Goal: Find specific page/section: Find specific page/section

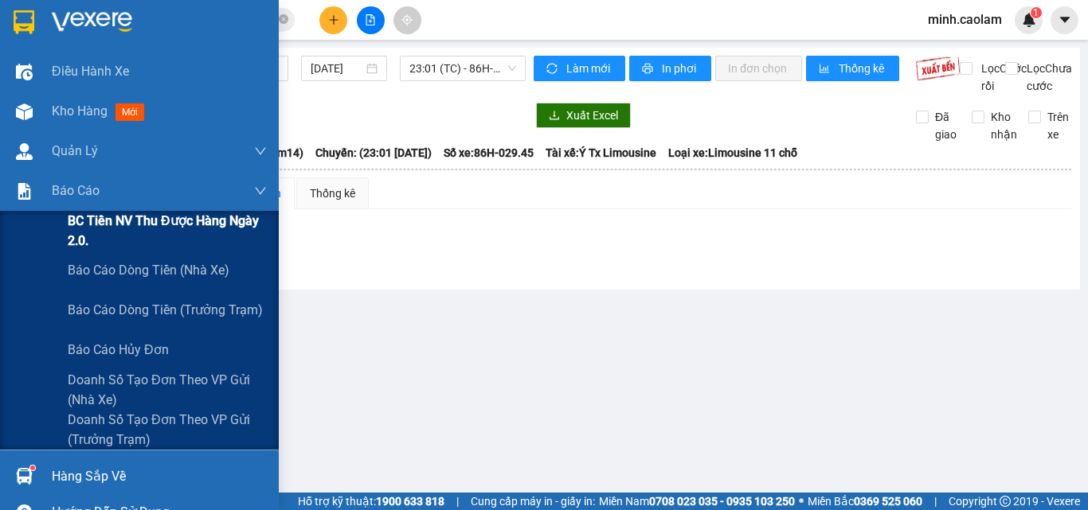
click at [104, 242] on span "BC Tiền NV thu được hàng ngày 2.0." at bounding box center [167, 231] width 199 height 40
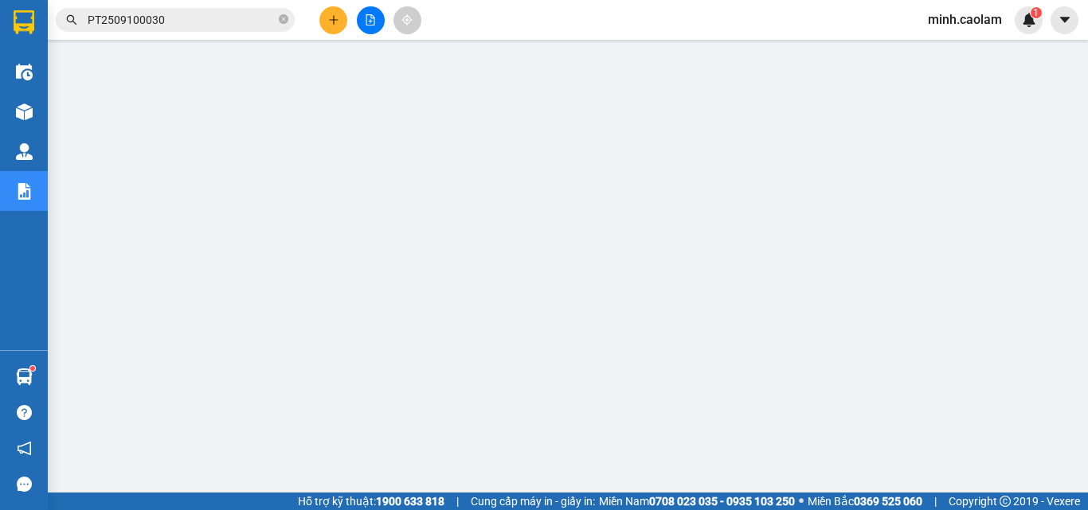
click at [182, 10] on span "PT2509100030" at bounding box center [175, 20] width 239 height 24
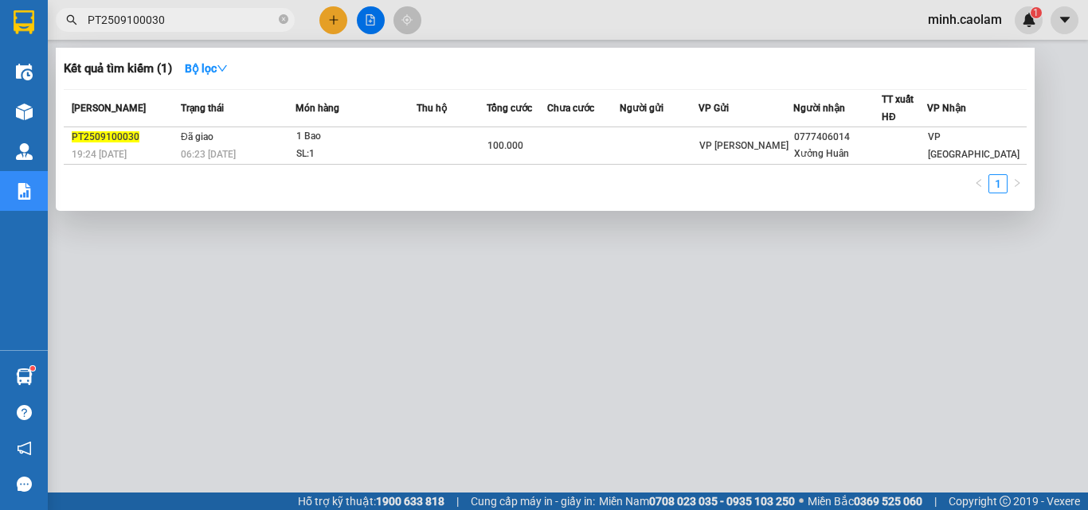
click at [179, 33] on div at bounding box center [544, 255] width 1088 height 510
click at [175, 17] on input "PT2509100030" at bounding box center [182, 20] width 188 height 18
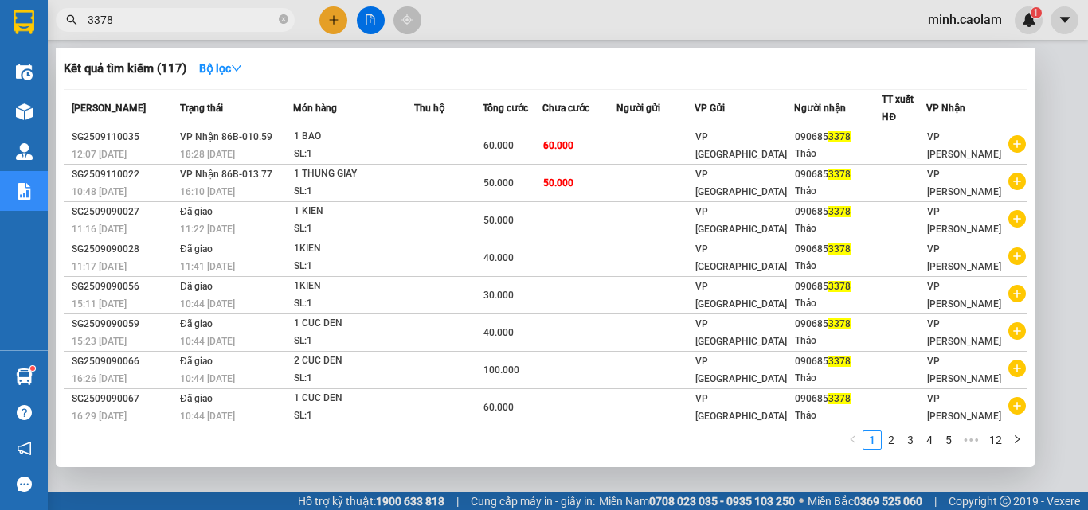
type input "3378"
click at [627, 17] on div at bounding box center [544, 255] width 1088 height 510
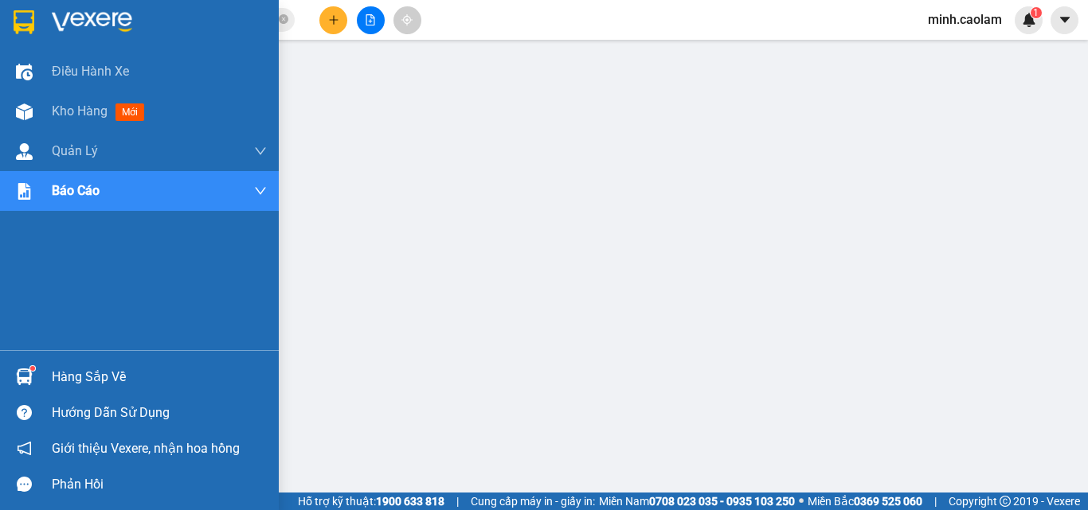
click at [40, 113] on div "Kho hàng mới" at bounding box center [139, 112] width 279 height 40
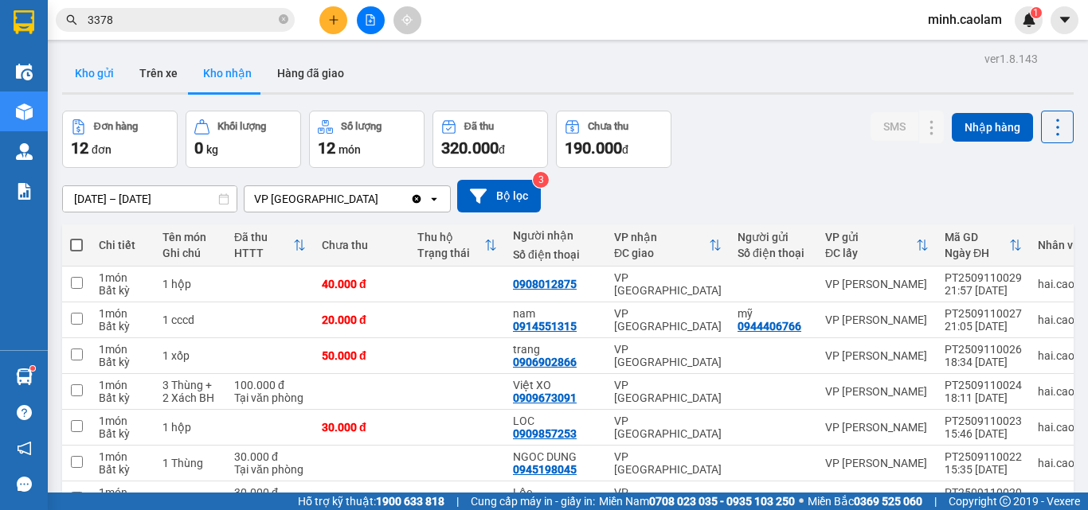
drag, startPoint x: 112, startPoint y: 73, endPoint x: 106, endPoint y: 85, distance: 13.5
click at [112, 74] on button "Kho gửi" at bounding box center [94, 73] width 64 height 38
